Goal: Information Seeking & Learning: Check status

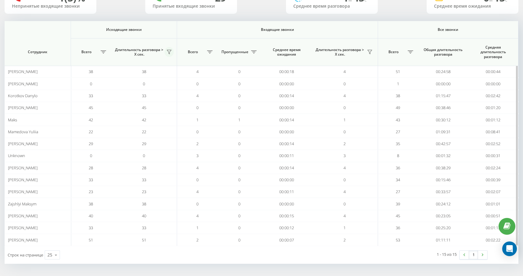
click at [171, 50] on icon at bounding box center [169, 52] width 4 height 4
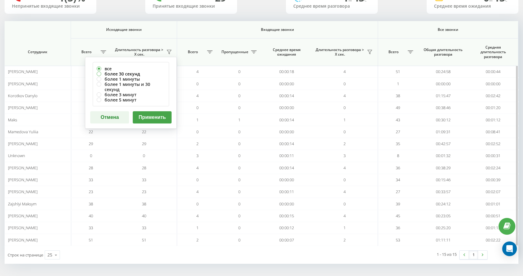
click at [153, 73] on label "более 30 секунд" at bounding box center [131, 73] width 69 height 5
radio input "true"
click at [153, 111] on button "Применить" at bounding box center [152, 117] width 39 height 12
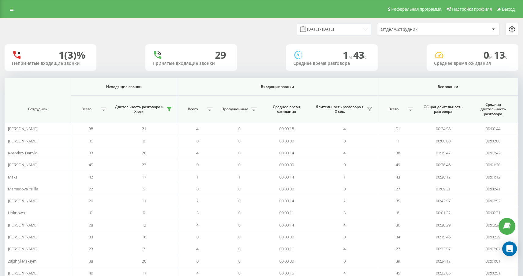
click at [352, 23] on div "18.08.2025 - 18.08.2025 Отдел/Сотрудник" at bounding box center [390, 29] width 257 height 13
click at [354, 28] on input "18.08.2025 - 18.08.2025" at bounding box center [334, 29] width 74 height 12
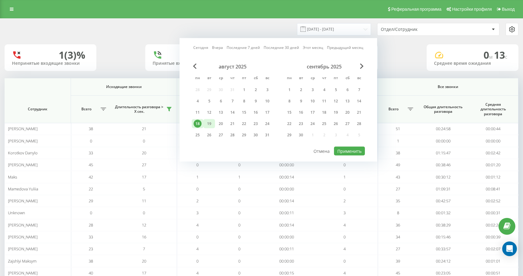
click at [205, 124] on div "19" at bounding box center [209, 124] width 8 height 8
click at [345, 148] on button "Применить" at bounding box center [349, 151] width 31 height 9
type input "19.08.2025 - 19.08.2025"
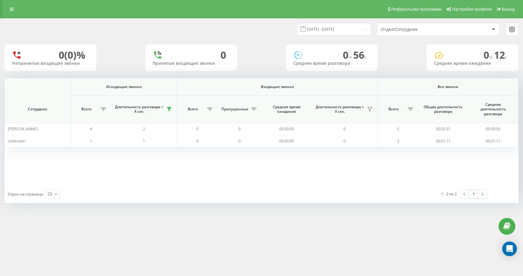
click at [16, 16] on div "Реферальная программа Настройки профиля Выход" at bounding box center [261, 9] width 523 height 18
click at [12, 12] on link at bounding box center [11, 9] width 11 height 9
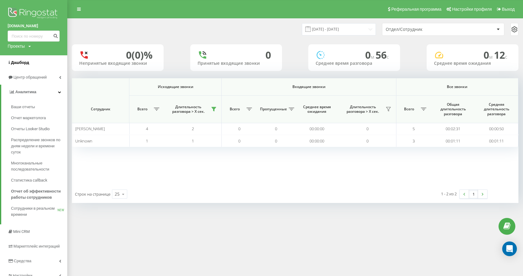
click at [31, 64] on link "Дашборд" at bounding box center [33, 62] width 67 height 15
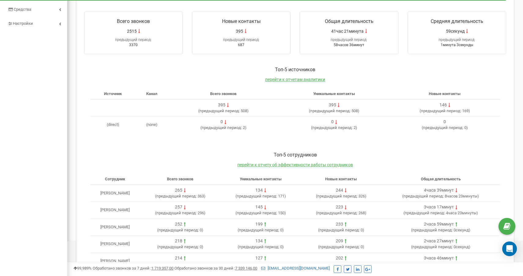
scroll to position [145, 0]
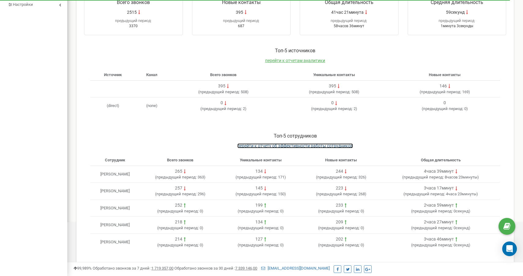
click at [284, 147] on span "перейти к отчету об эффективности работы сотрудников" at bounding box center [295, 145] width 116 height 5
